Goal: Use online tool/utility: Use online tool/utility

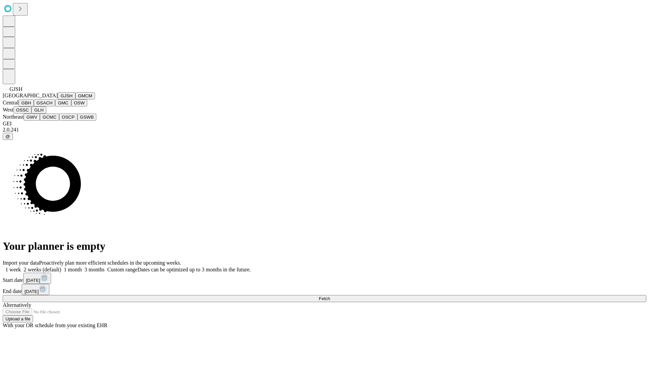
click at [58, 99] on button "GJSH" at bounding box center [67, 95] width 18 height 7
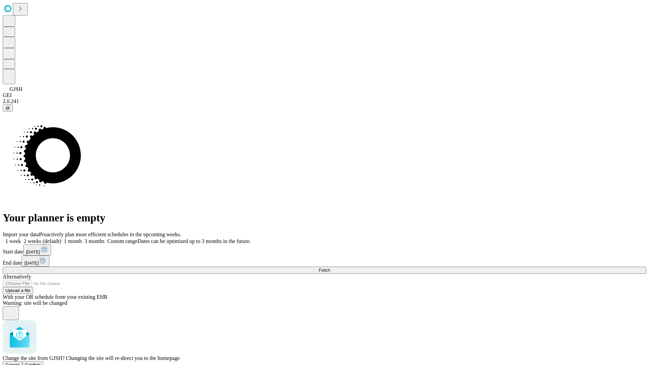
click at [41, 362] on span "Confirm" at bounding box center [33, 364] width 16 height 5
click at [82, 238] on label "1 month" at bounding box center [71, 241] width 21 height 6
click at [330, 268] on span "Fetch" at bounding box center [324, 270] width 11 height 5
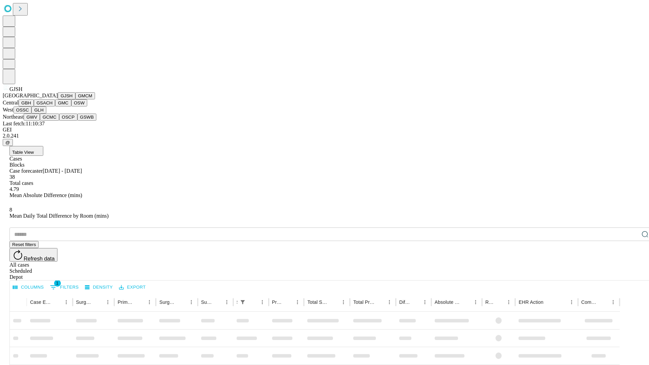
click at [75, 99] on button "GMCM" at bounding box center [85, 95] width 20 height 7
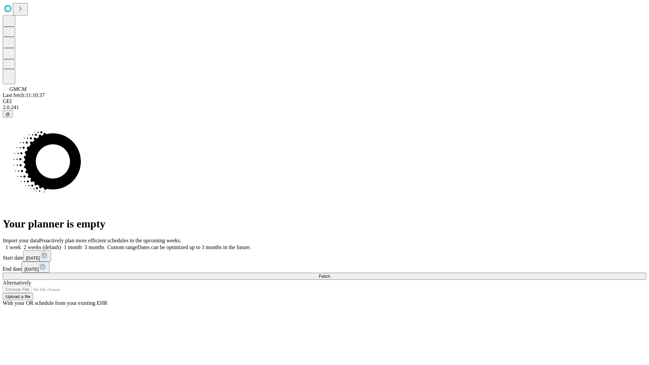
click at [82, 244] on label "1 month" at bounding box center [71, 247] width 21 height 6
click at [330, 274] on span "Fetch" at bounding box center [324, 276] width 11 height 5
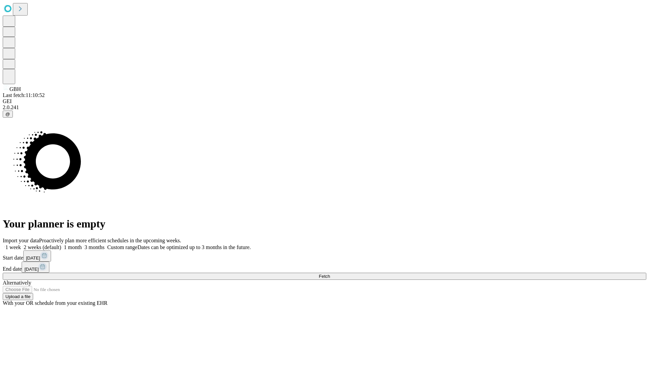
click at [330, 274] on span "Fetch" at bounding box center [324, 276] width 11 height 5
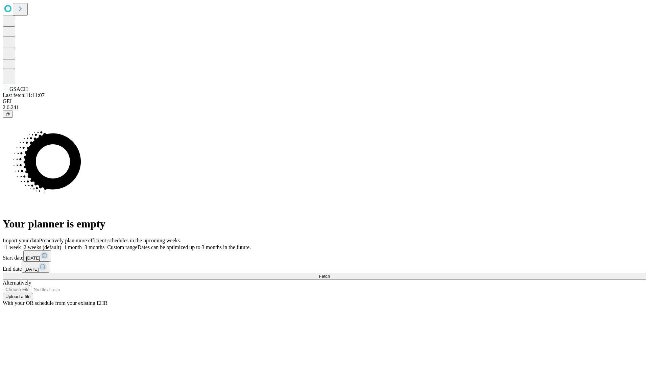
click at [82, 244] on label "1 month" at bounding box center [71, 247] width 21 height 6
click at [330, 274] on span "Fetch" at bounding box center [324, 276] width 11 height 5
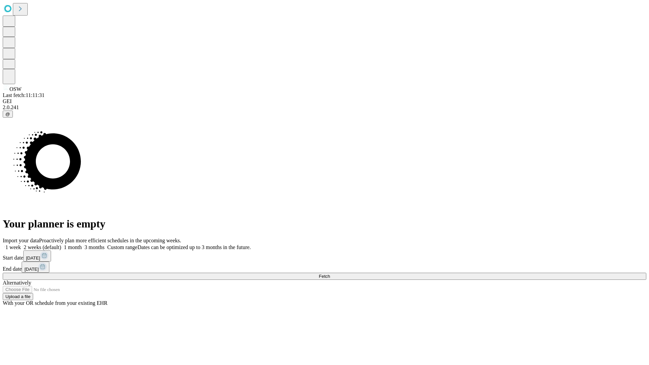
click at [82, 244] on label "1 month" at bounding box center [71, 247] width 21 height 6
click at [330, 274] on span "Fetch" at bounding box center [324, 276] width 11 height 5
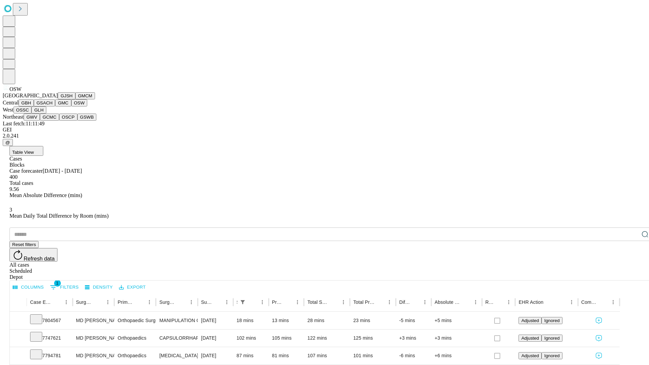
click at [32, 114] on button "OSSC" at bounding box center [23, 109] width 18 height 7
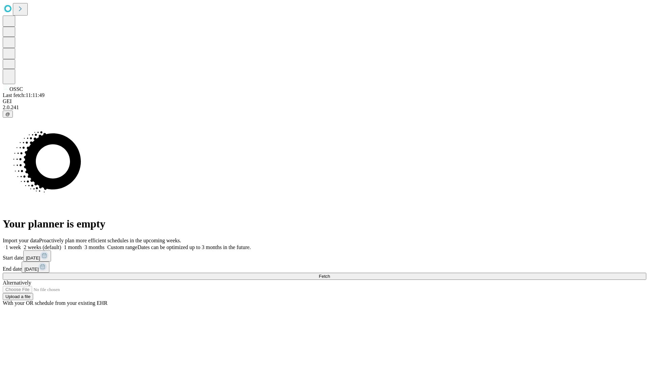
click at [82, 244] on label "1 month" at bounding box center [71, 247] width 21 height 6
click at [330, 274] on span "Fetch" at bounding box center [324, 276] width 11 height 5
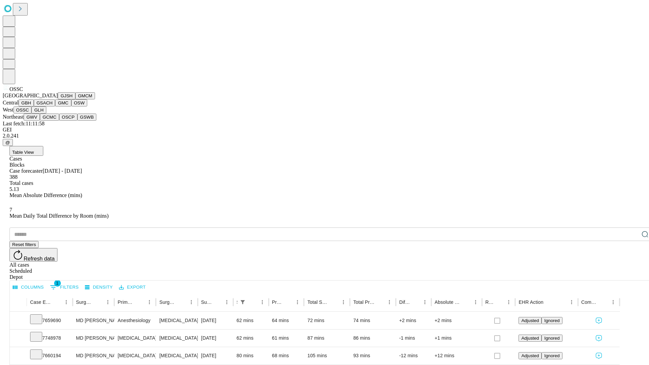
click at [46, 114] on button "GLH" at bounding box center [38, 109] width 15 height 7
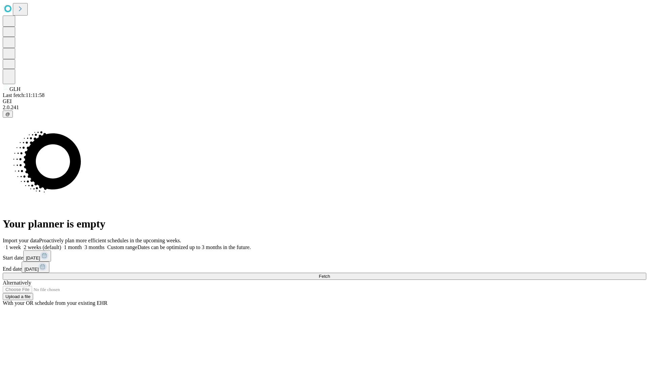
click at [330, 274] on span "Fetch" at bounding box center [324, 276] width 11 height 5
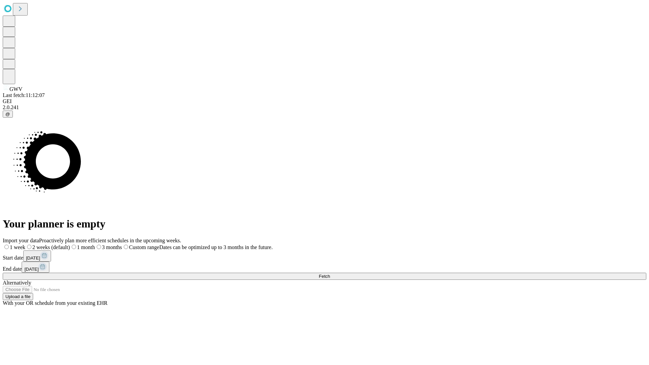
click at [330, 274] on span "Fetch" at bounding box center [324, 276] width 11 height 5
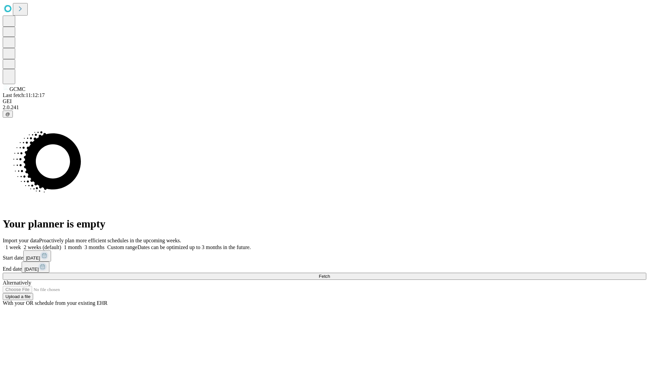
click at [82, 244] on label "1 month" at bounding box center [71, 247] width 21 height 6
click at [330, 274] on span "Fetch" at bounding box center [324, 276] width 11 height 5
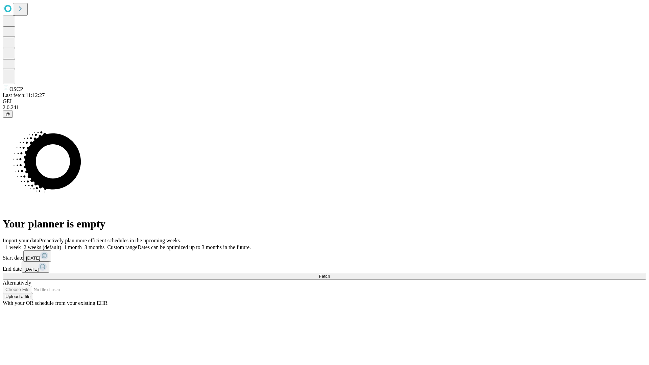
click at [82, 244] on label "1 month" at bounding box center [71, 247] width 21 height 6
click at [330, 274] on span "Fetch" at bounding box center [324, 276] width 11 height 5
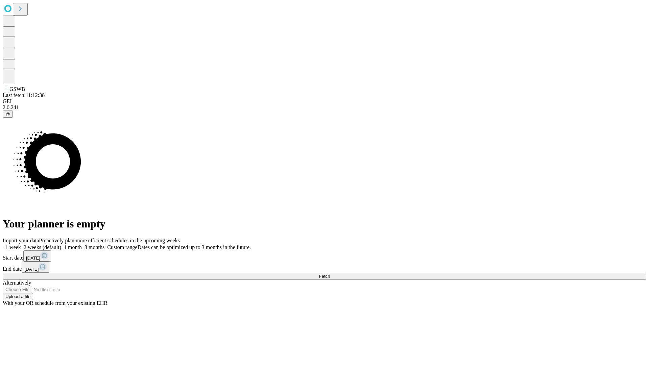
click at [330, 274] on span "Fetch" at bounding box center [324, 276] width 11 height 5
